Goal: Task Accomplishment & Management: Complete application form

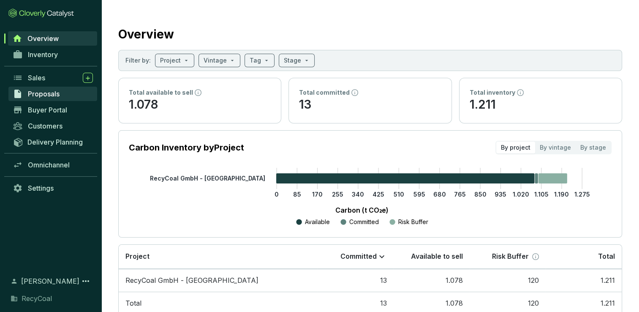
click at [35, 95] on span "Proposals" at bounding box center [44, 94] width 32 height 8
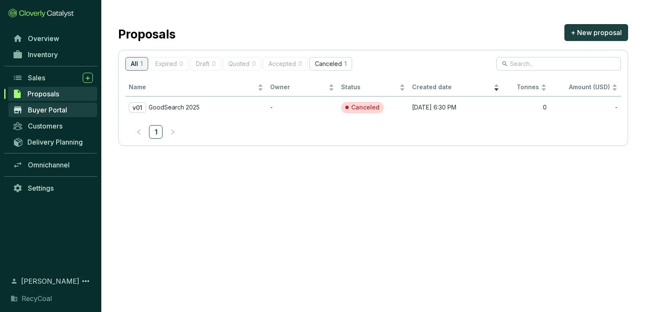
click at [58, 107] on span "Buyer Portal" at bounding box center [47, 110] width 39 height 8
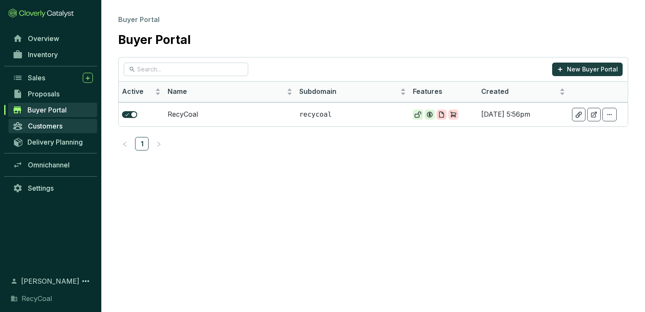
click at [57, 124] on span "Customers" at bounding box center [45, 126] width 35 height 8
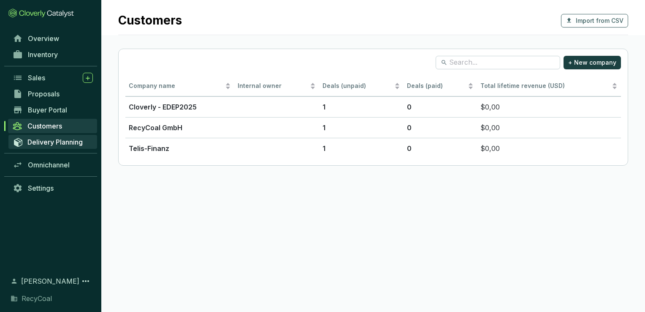
click at [55, 140] on span "Delivery Planning" at bounding box center [54, 142] width 55 height 8
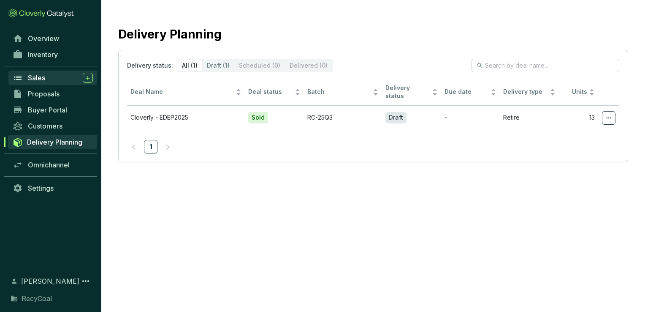
click at [49, 81] on div "Sales" at bounding box center [60, 78] width 65 height 10
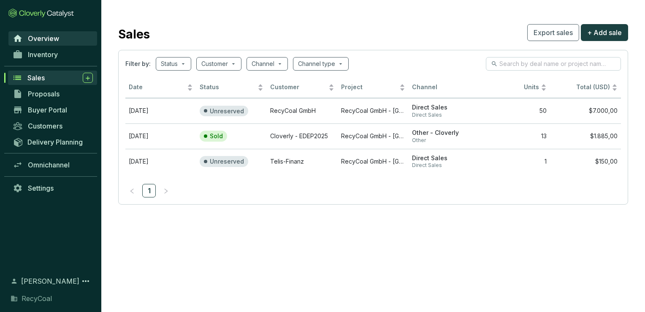
click at [27, 40] on link "Overview" at bounding box center [52, 38] width 89 height 14
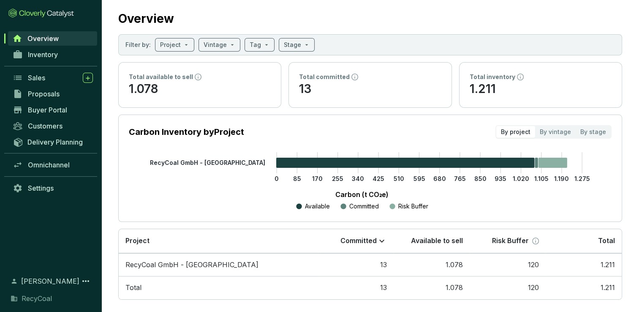
scroll to position [24, 0]
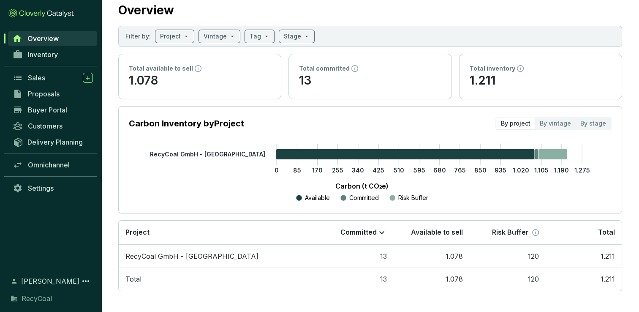
click at [278, 119] on section "Carbon Inventory by Project By project By vintage By stage" at bounding box center [370, 124] width 483 height 14
click at [65, 125] on link "Customers" at bounding box center [52, 126] width 89 height 14
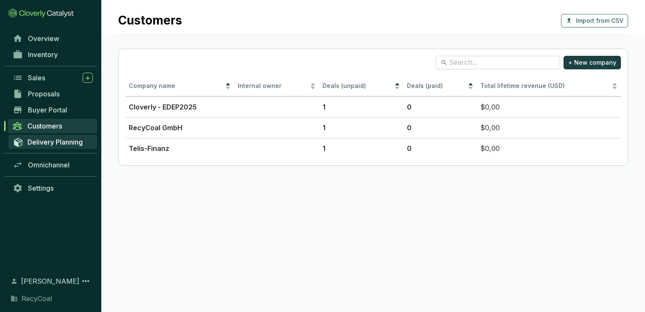
click at [54, 142] on span "Delivery Planning" at bounding box center [54, 142] width 55 height 8
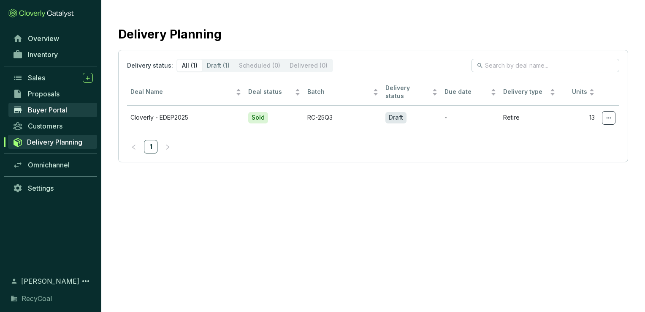
click at [41, 113] on span "Buyer Portal" at bounding box center [47, 110] width 39 height 8
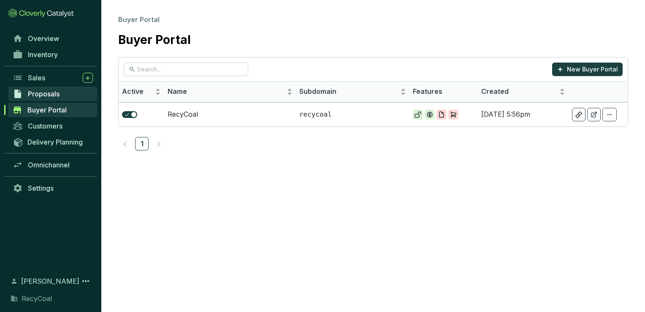
click at [41, 99] on link "Proposals" at bounding box center [52, 94] width 89 height 14
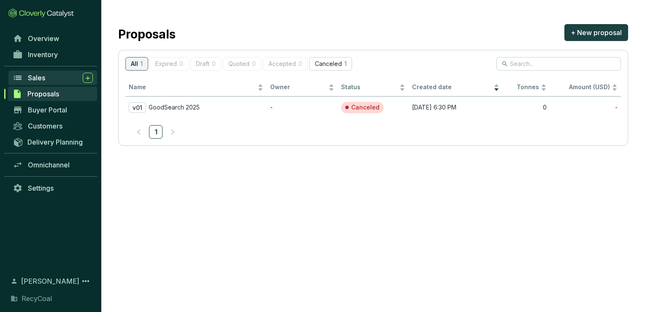
click at [40, 78] on span "Sales" at bounding box center [36, 78] width 17 height 8
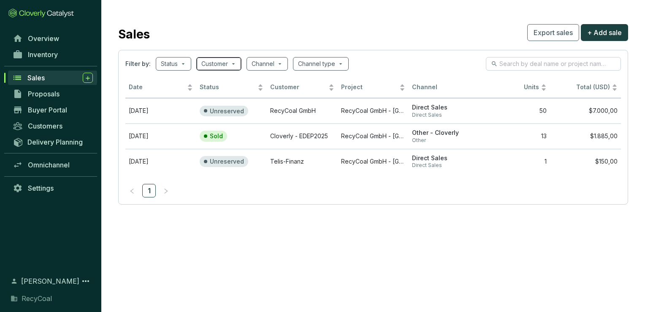
click at [204, 68] on input "search" at bounding box center [215, 63] width 27 height 13
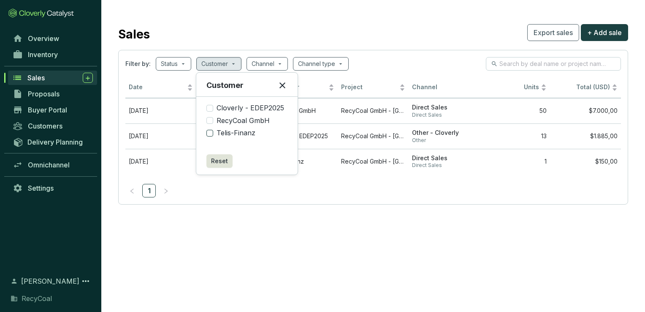
click at [235, 133] on span "Telis-Finanz" at bounding box center [236, 132] width 46 height 9
click at [213, 133] on input "Telis-Finanz" at bounding box center [210, 133] width 7 height 7
checkbox input "true"
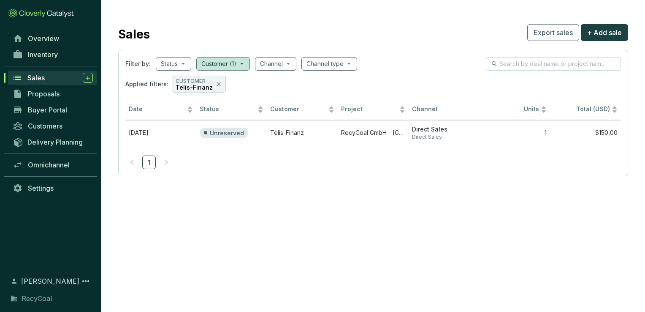
click at [358, 268] on section "Sales Export sales + Add sale Filter by: Status Customer (1) Channel Channel ty…" at bounding box center [322, 156] width 645 height 312
click at [265, 134] on td "Unreserved" at bounding box center [231, 132] width 71 height 25
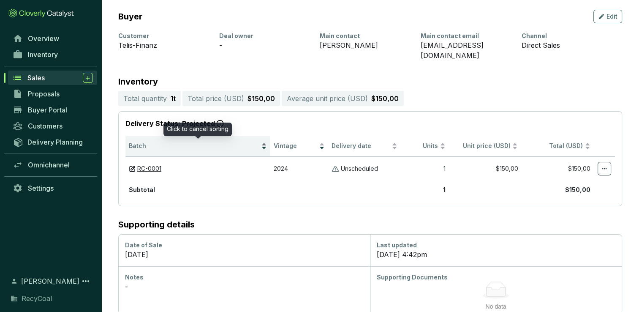
scroll to position [107, 0]
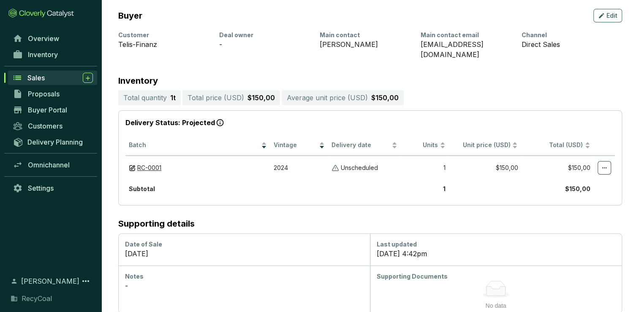
click at [616, 219] on h2 "Supporting details" at bounding box center [370, 223] width 504 height 9
click at [604, 163] on icon at bounding box center [604, 168] width 7 height 10
click at [225, 190] on section "Delivery Status: Projected Batch Vintage Delivery date Units Unit price (USD) T…" at bounding box center [370, 157] width 504 height 95
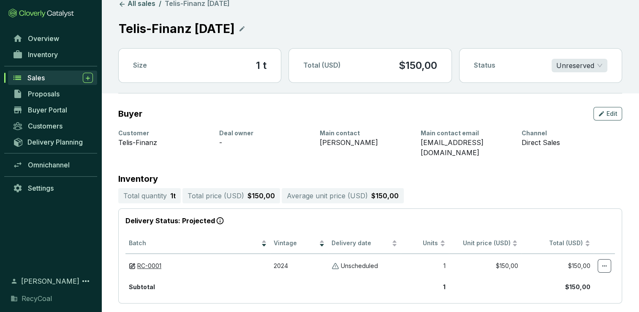
scroll to position [0, 0]
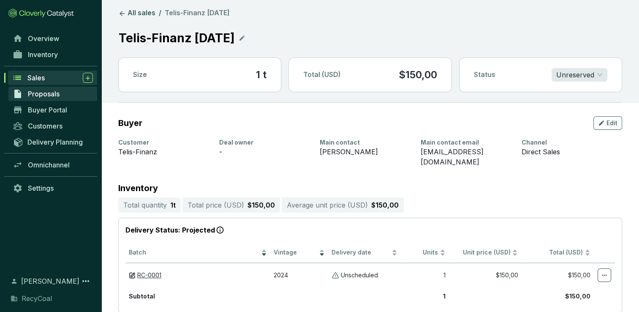
click at [61, 95] on link "Proposals" at bounding box center [52, 94] width 89 height 14
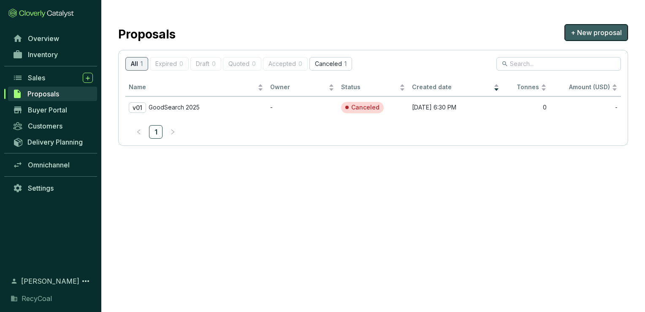
click at [583, 30] on span "+ New proposal" at bounding box center [596, 32] width 51 height 10
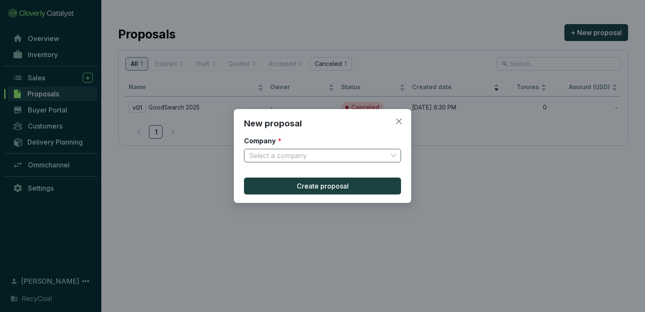
click at [389, 150] on span at bounding box center [322, 155] width 147 height 13
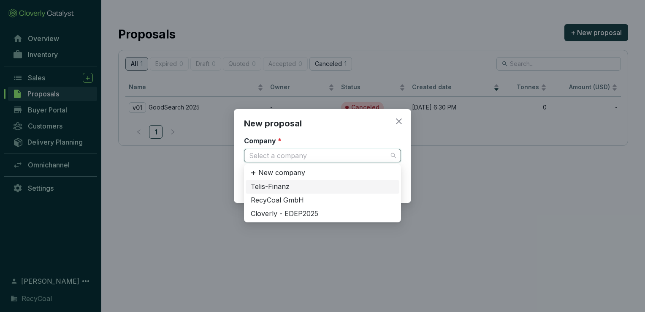
click at [357, 183] on div "Telis-Finanz" at bounding box center [323, 186] width 144 height 9
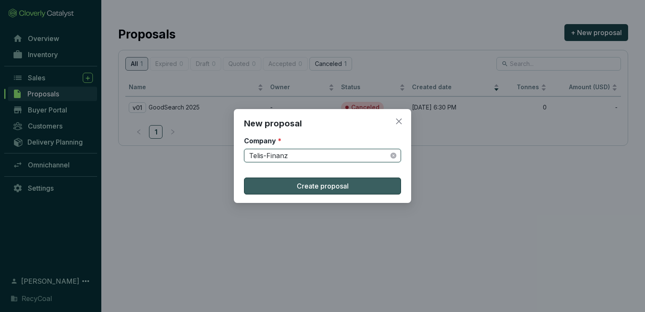
click at [357, 183] on button "Create proposal" at bounding box center [322, 185] width 157 height 17
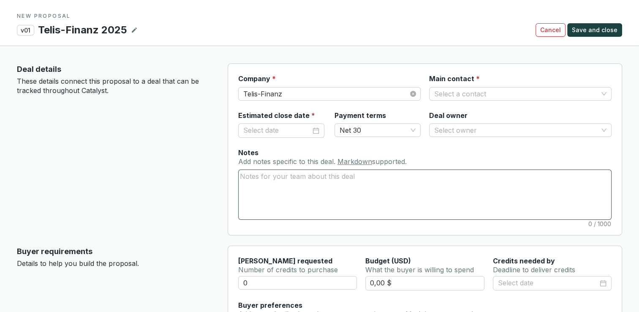
scroll to position [84, 0]
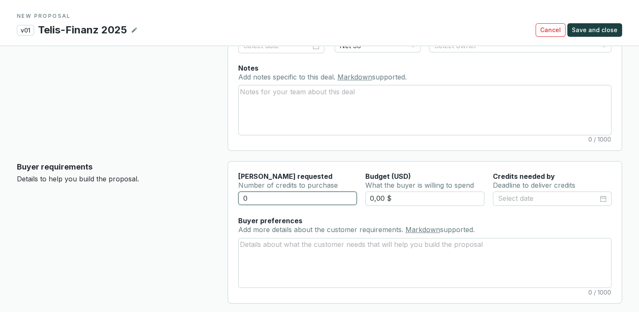
click at [323, 195] on input "0" at bounding box center [297, 198] width 119 height 14
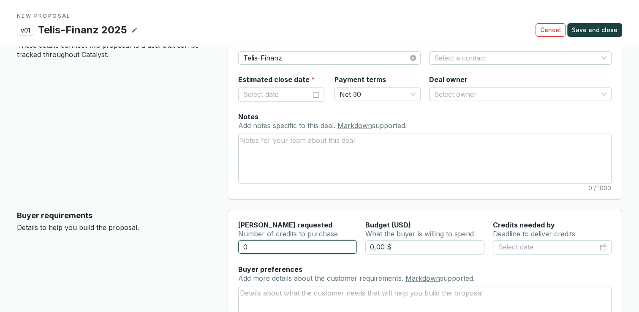
scroll to position [0, 0]
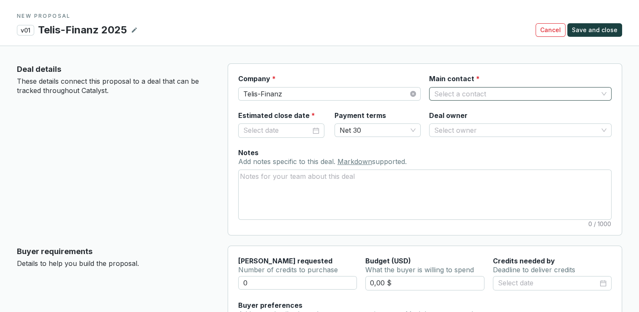
click at [455, 98] on input "Main contact *" at bounding box center [516, 93] width 164 height 13
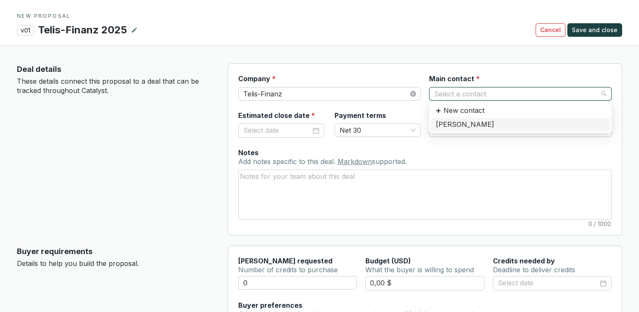
click at [458, 130] on div "[PERSON_NAME]" at bounding box center [520, 125] width 179 height 14
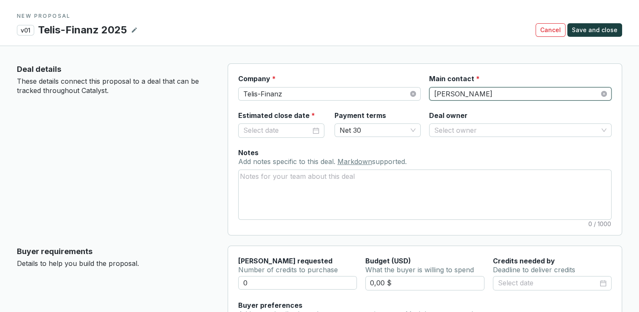
click at [433, 148] on div "Notes Add notes specific to this deal. Markdown supported. 0 / 1000" at bounding box center [424, 184] width 373 height 72
click at [441, 116] on label "Deal owner" at bounding box center [448, 115] width 38 height 9
click at [444, 126] on input "Deal owner" at bounding box center [516, 130] width 164 height 13
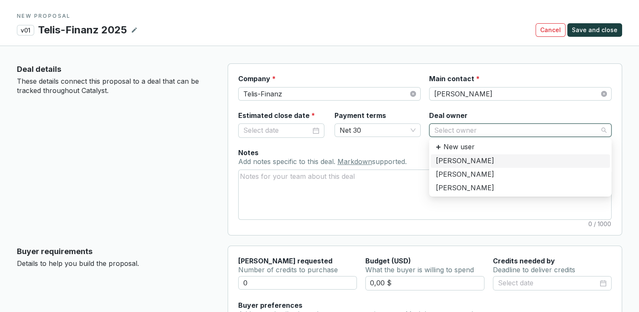
click at [469, 114] on div "Deal owner Select owner" at bounding box center [520, 124] width 182 height 27
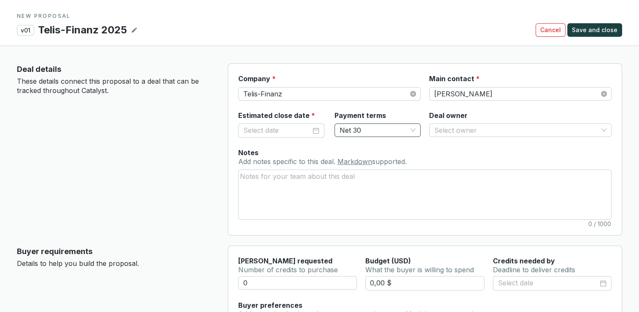
click at [407, 136] on div "Net 30" at bounding box center [378, 130] width 86 height 14
click at [439, 161] on div "Notes Add notes specific to this deal. Markdown supported. 0 / 1000" at bounding box center [424, 184] width 373 height 72
click at [269, 133] on input "Estimated close date *" at bounding box center [277, 130] width 68 height 11
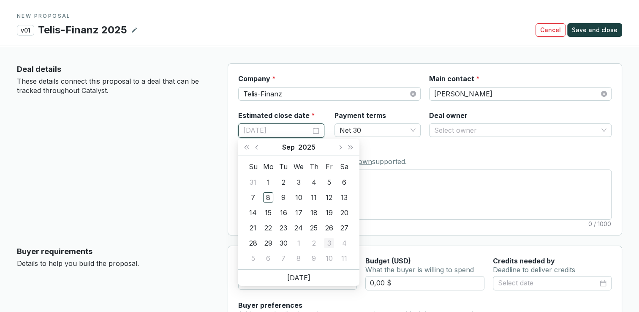
type input "[DATE]"
click at [329, 244] on div "3" at bounding box center [329, 243] width 10 height 10
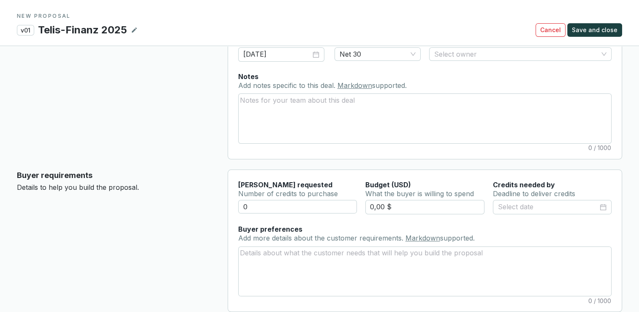
scroll to position [84, 0]
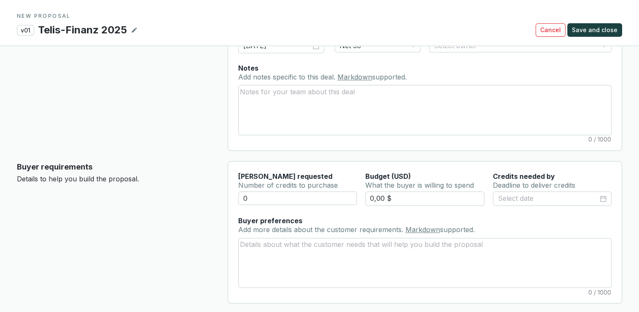
click at [313, 177] on div "[PERSON_NAME] requested" at bounding box center [297, 176] width 119 height 9
drag, startPoint x: 271, startPoint y: 199, endPoint x: 216, endPoint y: 188, distance: 56.3
click at [216, 188] on section "Buyer requirements Details to help you build the proposal. [PERSON_NAME] reques…" at bounding box center [319, 232] width 605 height 142
type input "1"
click at [311, 226] on span "Add more details about the customer requirements." at bounding box center [321, 229] width 167 height 8
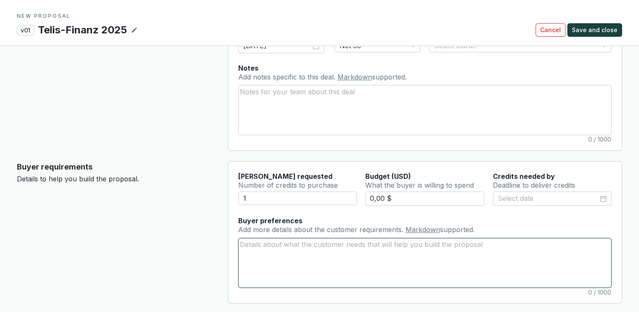
click at [311, 238] on textarea "Buyer preferences Add more details about the customer requirements. Markdown su…" at bounding box center [425, 262] width 373 height 49
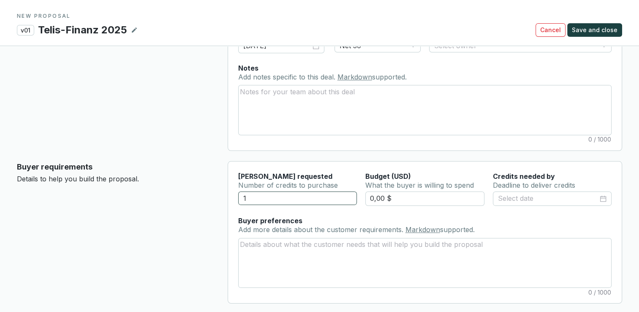
drag, startPoint x: 383, startPoint y: 199, endPoint x: 339, endPoint y: 196, distance: 44.4
click at [343, 197] on div "1 0,00 $" at bounding box center [424, 203] width 373 height 25
type input "150,00 $"
click at [535, 201] on input at bounding box center [548, 198] width 100 height 11
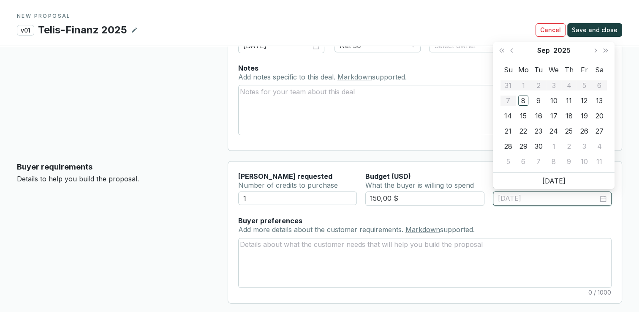
type input "[DATE]"
click at [594, 53] on button "Next month (PageDown)" at bounding box center [595, 50] width 11 height 17
type input "[DATE]"
click at [585, 145] on div "31" at bounding box center [584, 146] width 10 height 10
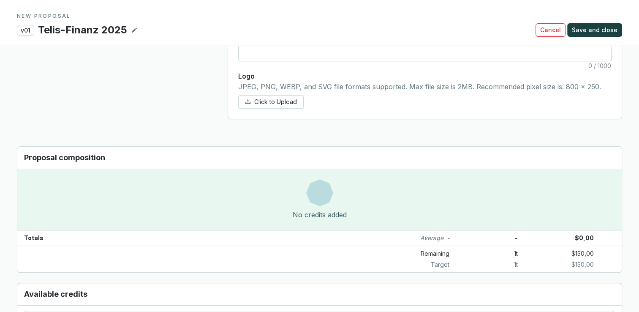
scroll to position [507, 0]
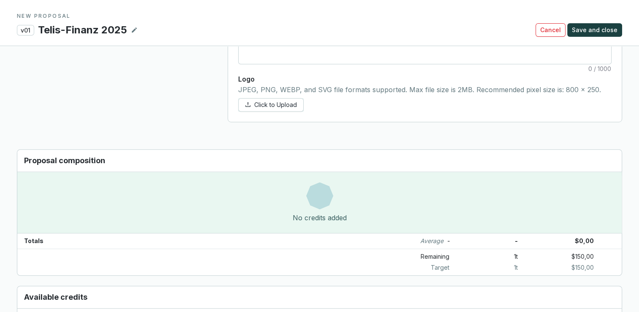
click at [321, 267] on section "Remaining 1 t $150,00 Target 1 t $150,00" at bounding box center [319, 261] width 605 height 25
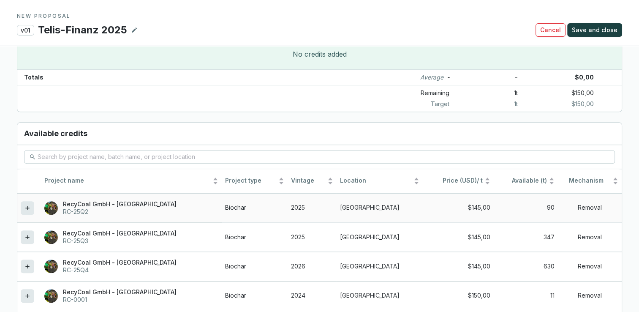
scroll to position [706, 0]
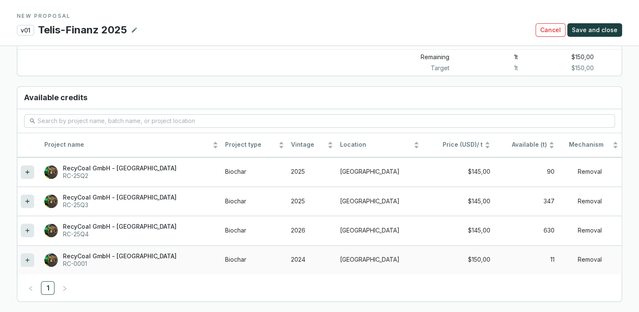
click at [246, 255] on td "Biochar" at bounding box center [255, 259] width 66 height 29
click at [24, 258] on div at bounding box center [28, 260] width 14 height 14
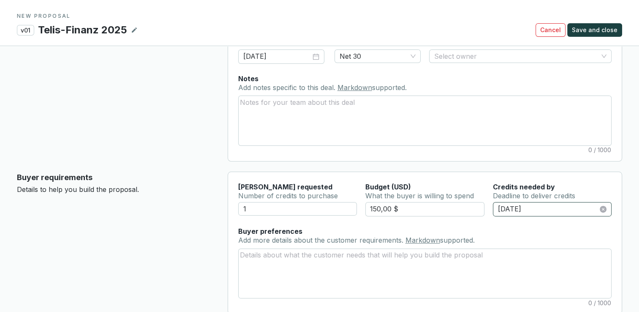
scroll to position [0, 0]
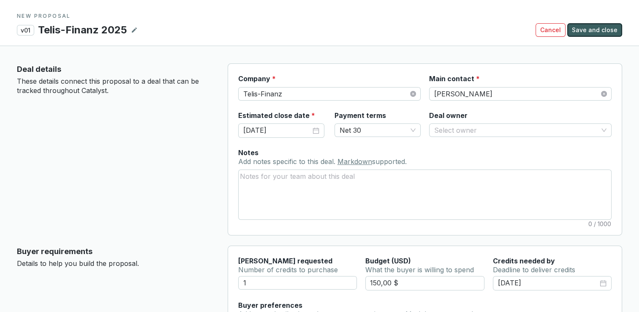
click at [602, 31] on span "Save and close" at bounding box center [595, 30] width 46 height 8
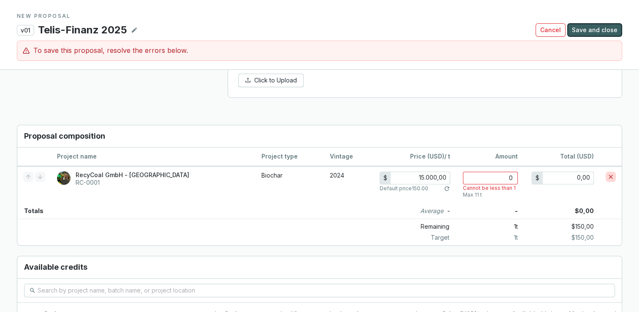
scroll to position [551, 0]
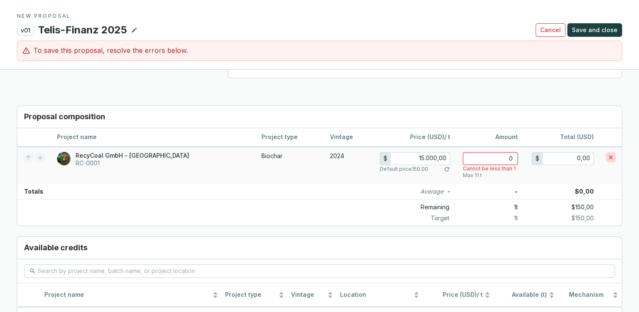
type input "150,00"
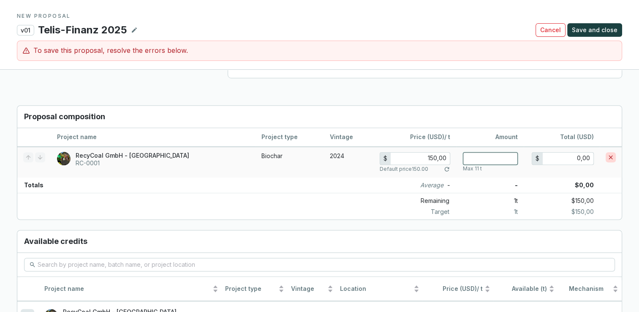
drag, startPoint x: 483, startPoint y: 154, endPoint x: 535, endPoint y: 160, distance: 51.9
click at [535, 160] on tr "RecyCoal GmbH - [GEOGRAPHIC_DATA] RC-0001 Biochar 2024 $ 150,00 Default price 1…" at bounding box center [319, 162] width 605 height 31
type input "1"
type input "150,00"
type input "1"
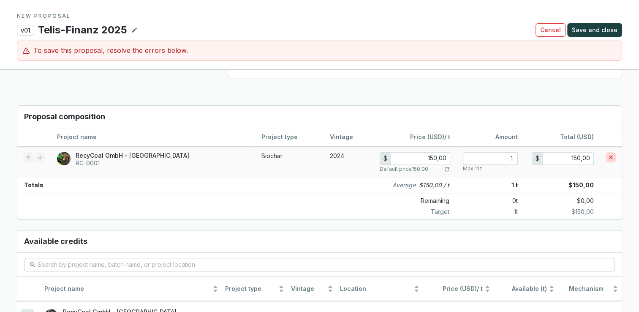
click at [512, 172] on td "1 Max 11 t" at bounding box center [490, 162] width 68 height 31
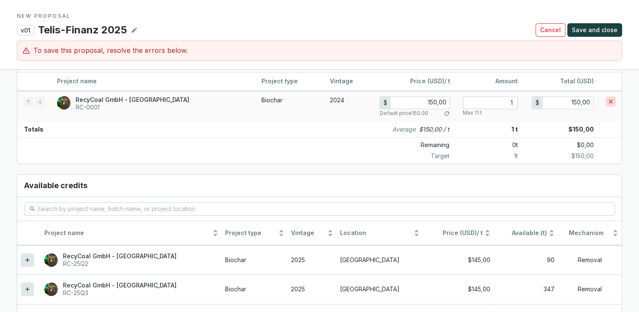
scroll to position [694, 0]
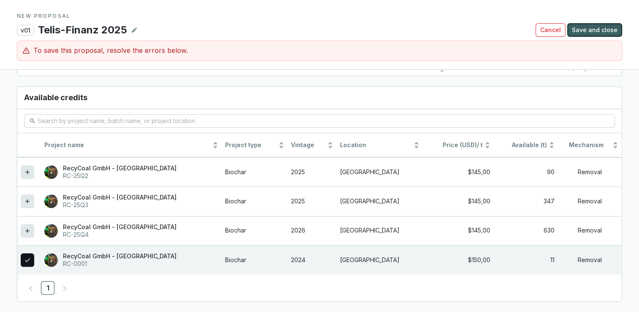
click at [583, 27] on span "Save and close" at bounding box center [595, 30] width 46 height 8
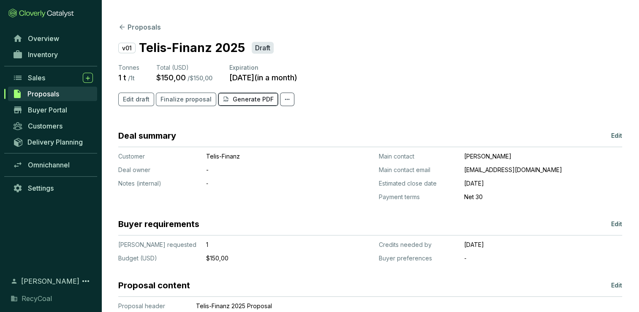
click at [237, 102] on p "Generate PDF" at bounding box center [253, 99] width 41 height 8
click at [170, 101] on span "Finalize proposal" at bounding box center [186, 99] width 51 height 8
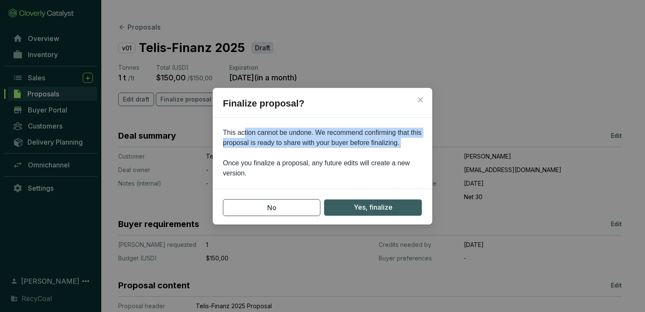
drag, startPoint x: 243, startPoint y: 134, endPoint x: 236, endPoint y: 157, distance: 24.0
click at [236, 157] on p "This action cannot be undone. We recommend confirming that this proposal is rea…" at bounding box center [323, 153] width 220 height 51
click at [420, 95] on button "Close" at bounding box center [421, 100] width 14 height 14
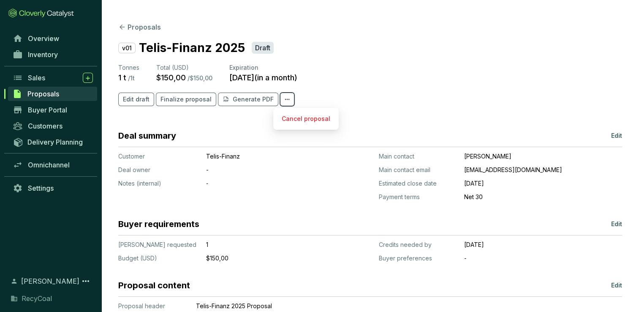
click at [283, 105] on span at bounding box center [287, 100] width 14 height 14
click at [331, 87] on section "v01 Telis-Finanz 2025 Draft Tonnes 1 t / 1 t Total (USD) $150,00 / $150,00 Expi…" at bounding box center [370, 77] width 504 height 77
click at [182, 105] on button "Finalize proposal" at bounding box center [186, 100] width 60 height 14
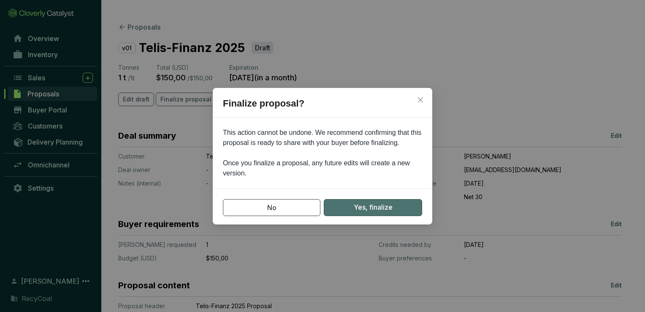
click at [378, 205] on span "Yes, finalize" at bounding box center [373, 207] width 39 height 11
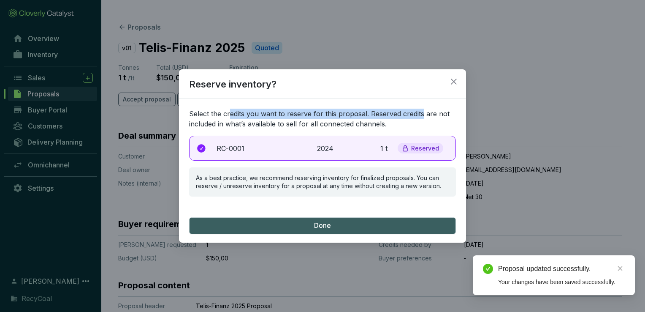
drag, startPoint x: 229, startPoint y: 113, endPoint x: 421, endPoint y: 110, distance: 191.8
click at [421, 110] on p "Select the credits you want to reserve for this proposal. Reserved credits are …" at bounding box center [322, 119] width 267 height 20
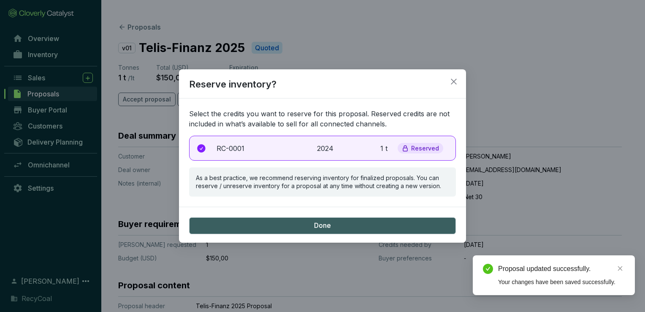
drag, startPoint x: 421, startPoint y: 110, endPoint x: 424, endPoint y: 123, distance: 13.4
click at [424, 123] on p "Select the credits you want to reserve for this proposal. Reserved credits are …" at bounding box center [322, 119] width 267 height 20
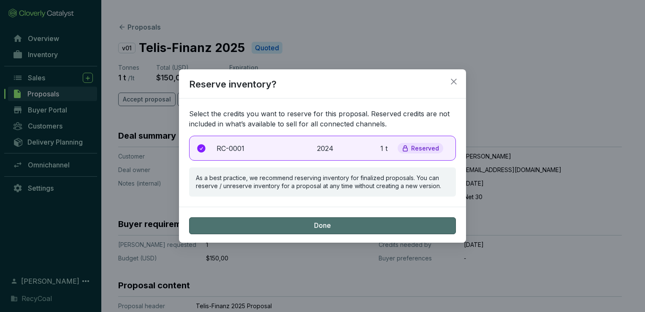
click at [337, 222] on button "Done" at bounding box center [322, 225] width 267 height 17
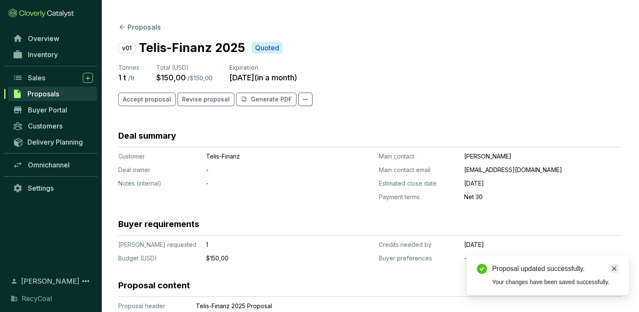
click at [618, 269] on link "Close" at bounding box center [614, 268] width 9 height 9
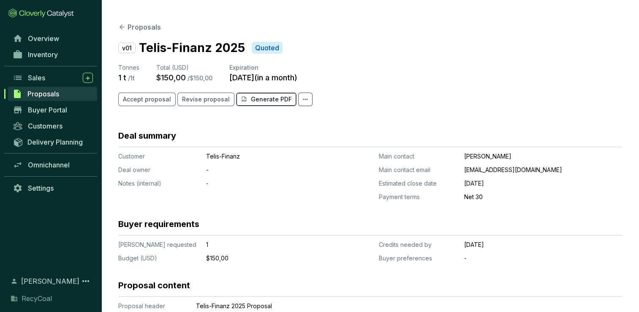
click at [264, 95] on button "Generate PDF" at bounding box center [266, 100] width 60 height 14
